Goal: Find specific page/section: Find specific page/section

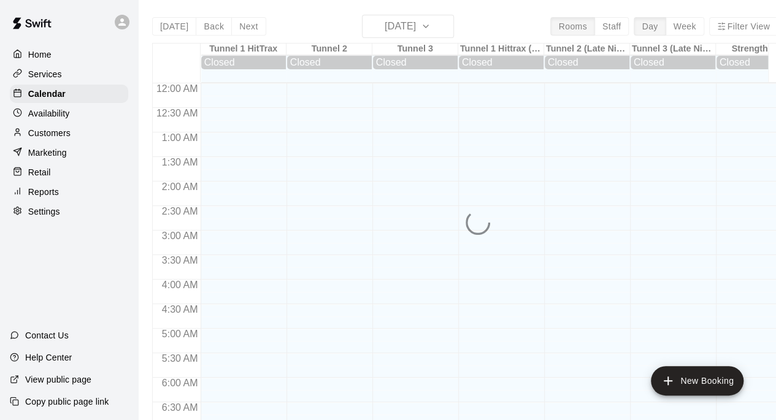
scroll to position [788, 0]
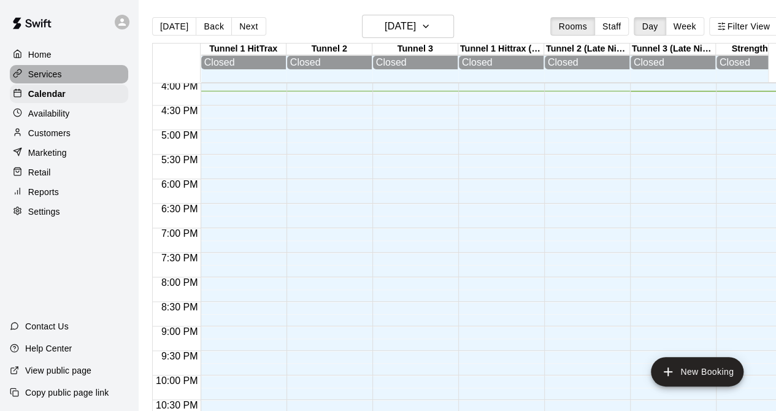
click at [59, 75] on p "Services" at bounding box center [45, 74] width 34 height 12
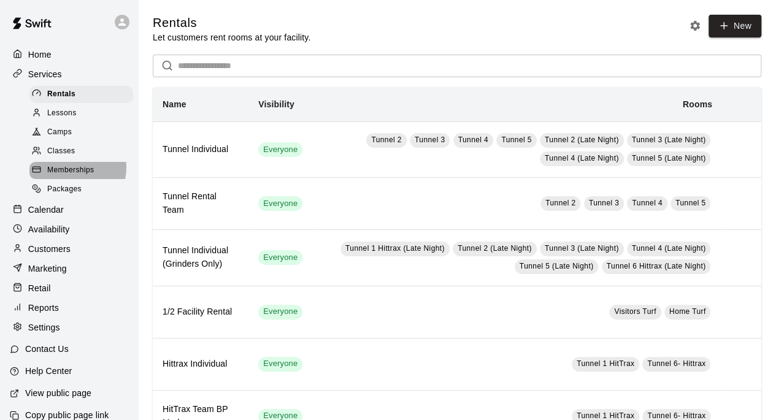
click at [74, 173] on span "Memberships" at bounding box center [70, 170] width 47 height 12
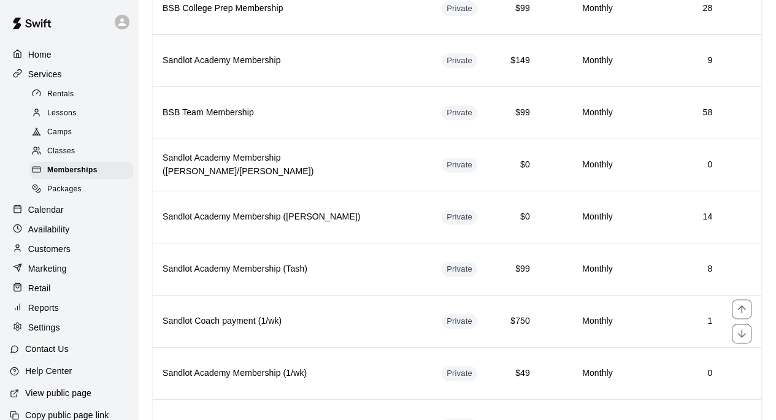
scroll to position [811, 0]
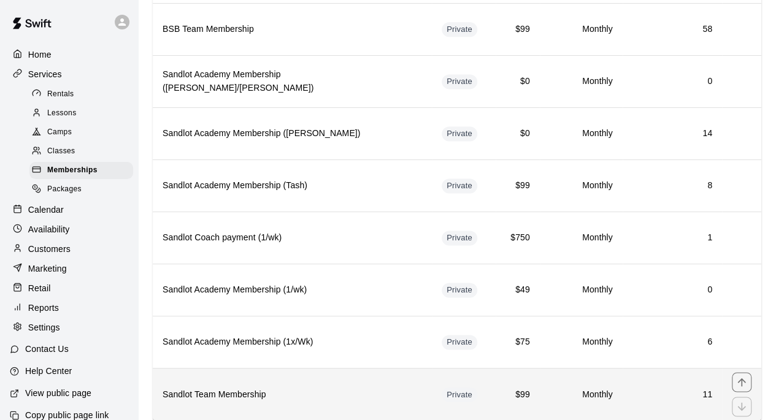
click at [272, 388] on h6 "Sandlot Team Membership" at bounding box center [292, 394] width 259 height 13
